Goal: Check status

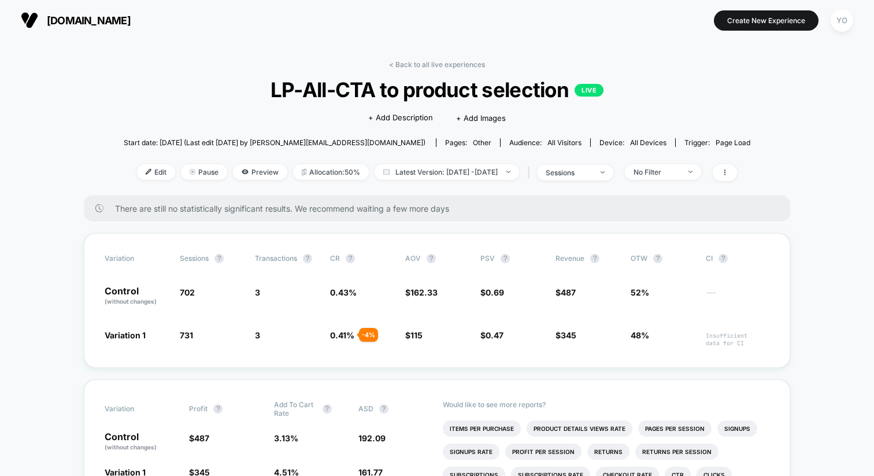
click at [117, 17] on span "[DOMAIN_NAME]" at bounding box center [89, 20] width 84 height 12
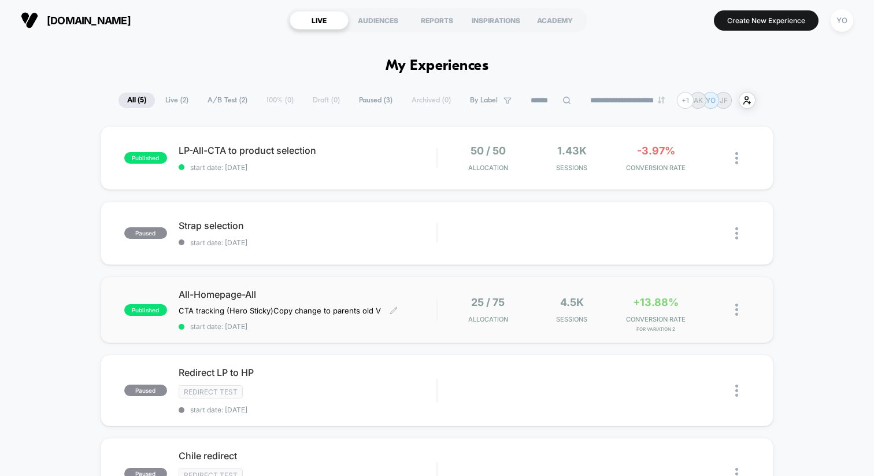
click at [142, 313] on span "published" at bounding box center [145, 310] width 43 height 12
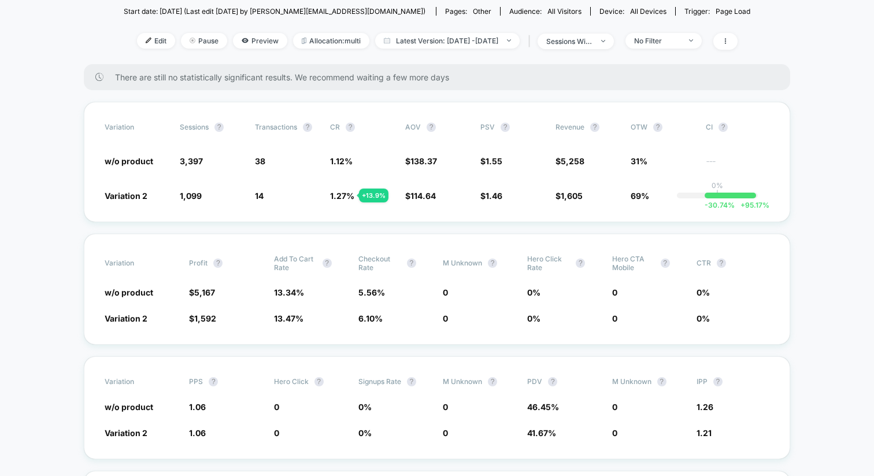
scroll to position [150, 0]
